Goal: Transaction & Acquisition: Purchase product/service

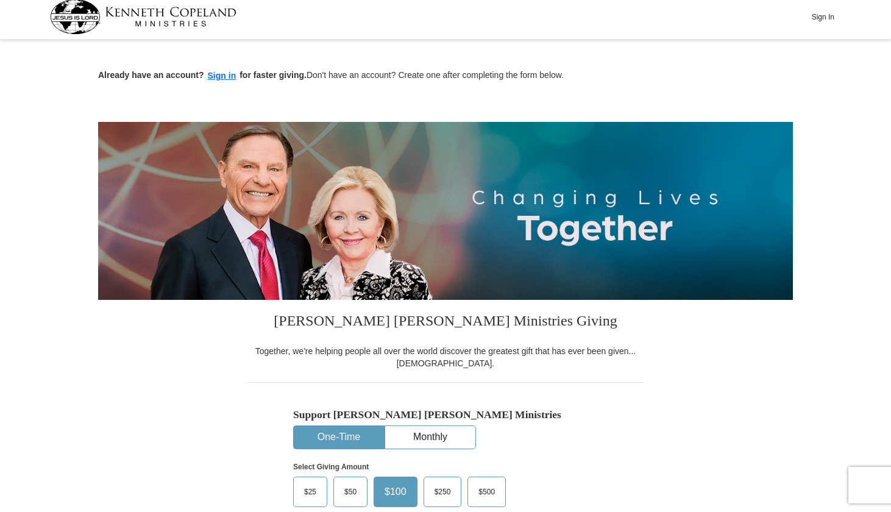
scroll to position [5, 0]
click at [822, 19] on button "Sign In" at bounding box center [822, 16] width 37 height 19
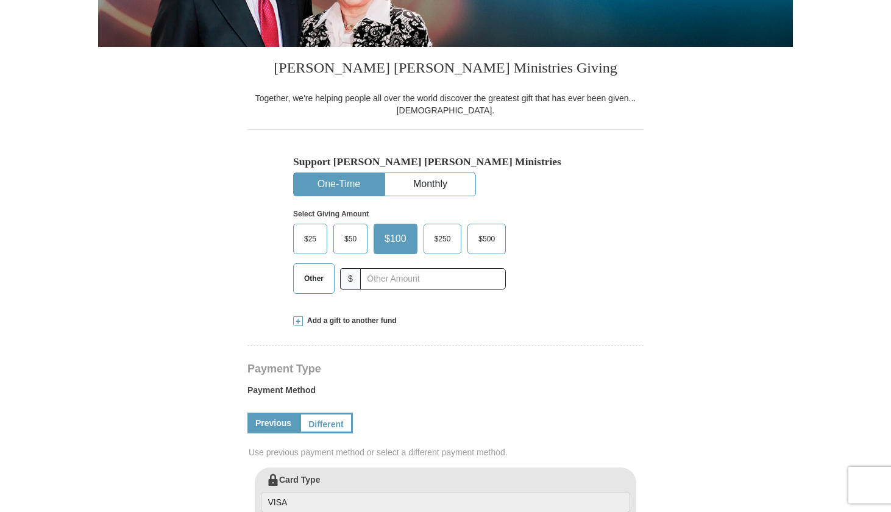
select select "CA"
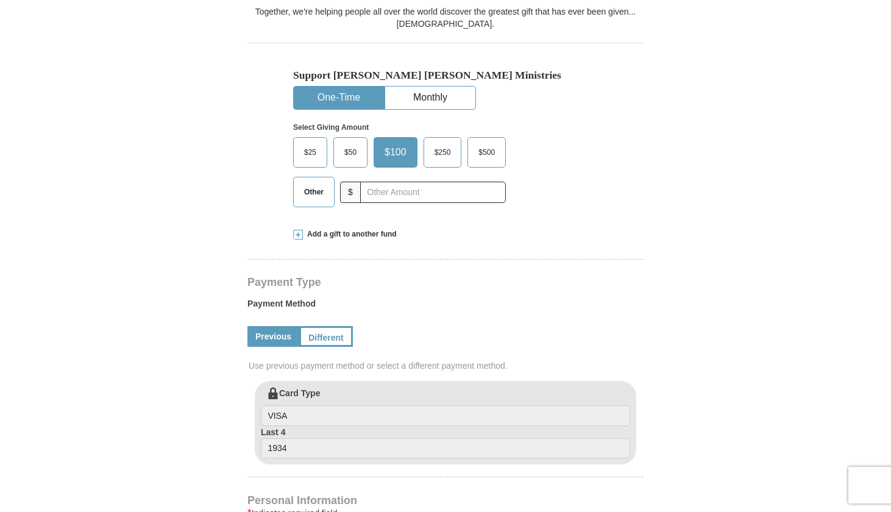
scroll to position [323, 0]
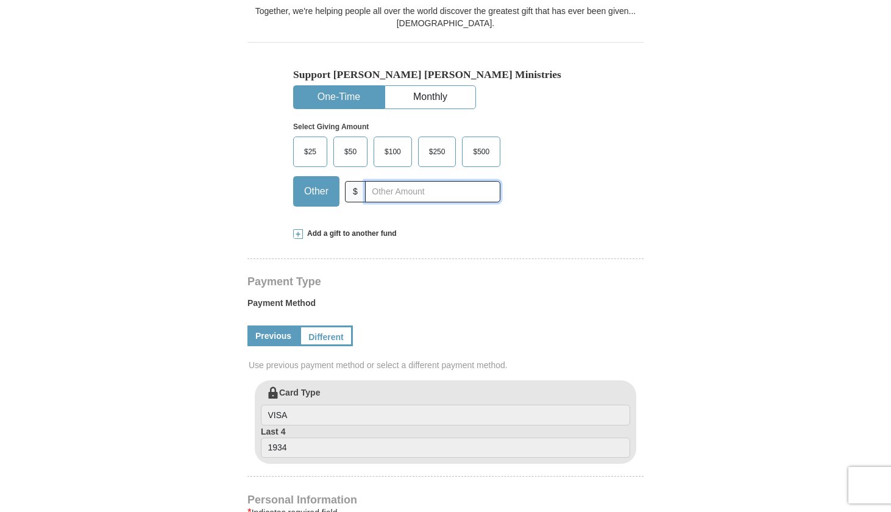
click at [376, 191] on input "text" at bounding box center [432, 191] width 135 height 21
type input "1.00"
click at [272, 225] on div "[PERSON_NAME] [PERSON_NAME] Ministries Giving Together, we're helping people al…" at bounding box center [445, 499] width 396 height 1078
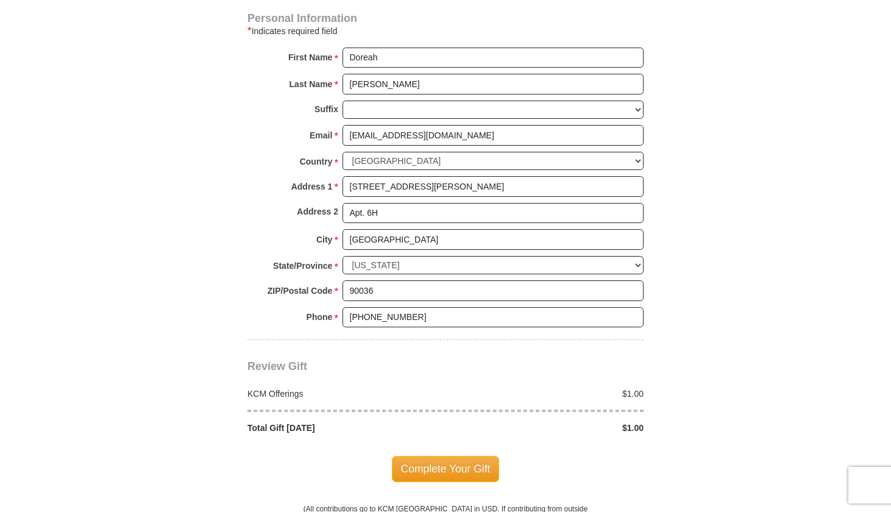
scroll to position [813, 0]
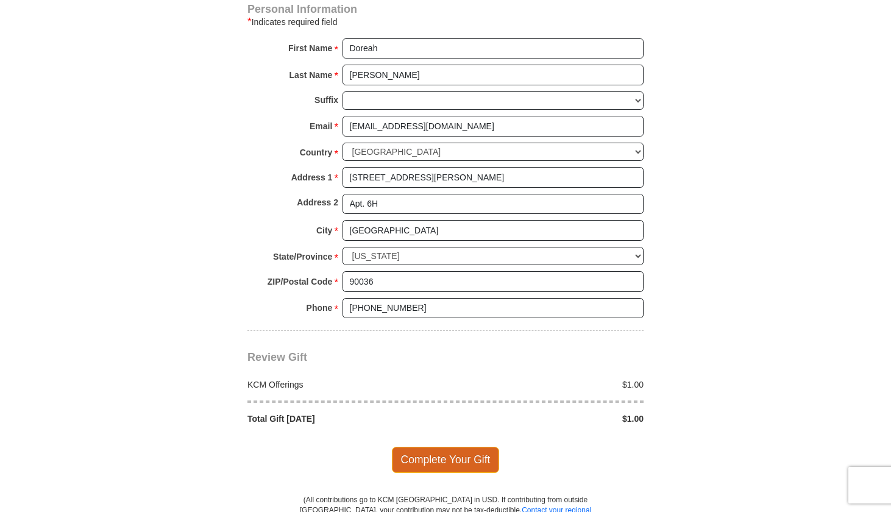
click at [421, 447] on span "Complete Your Gift" at bounding box center [446, 460] width 108 height 26
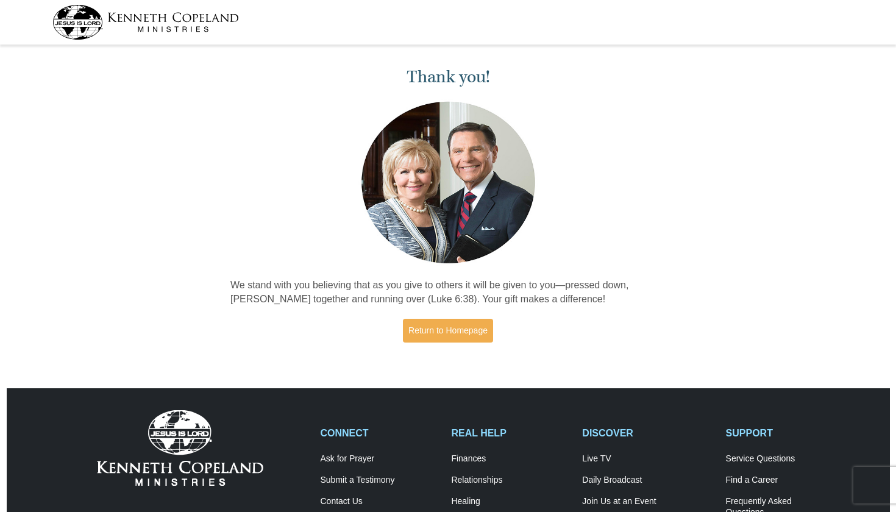
click at [185, 24] on img at bounding box center [145, 22] width 186 height 35
